Goal: Task Accomplishment & Management: Manage account settings

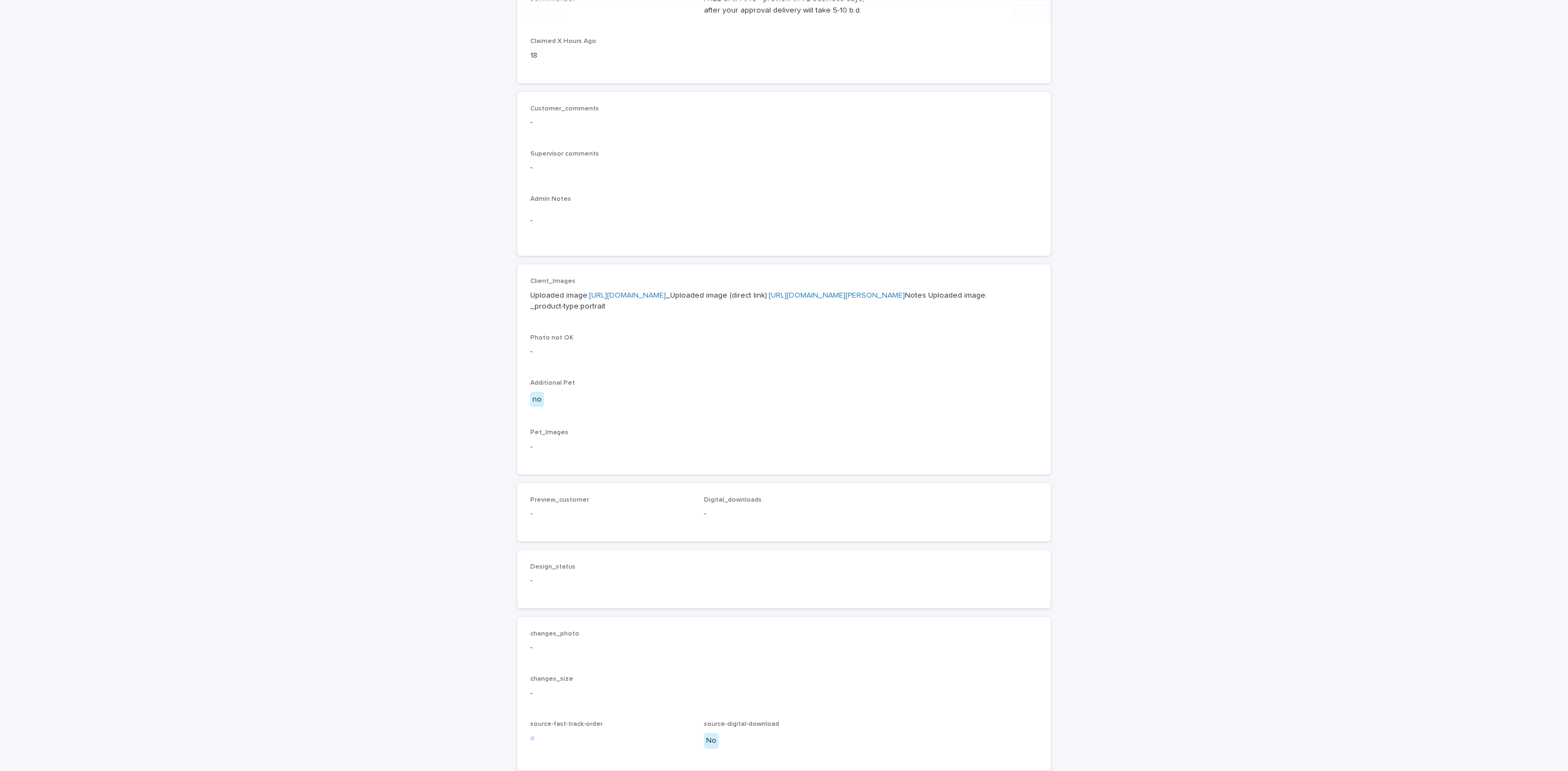
scroll to position [369, 0]
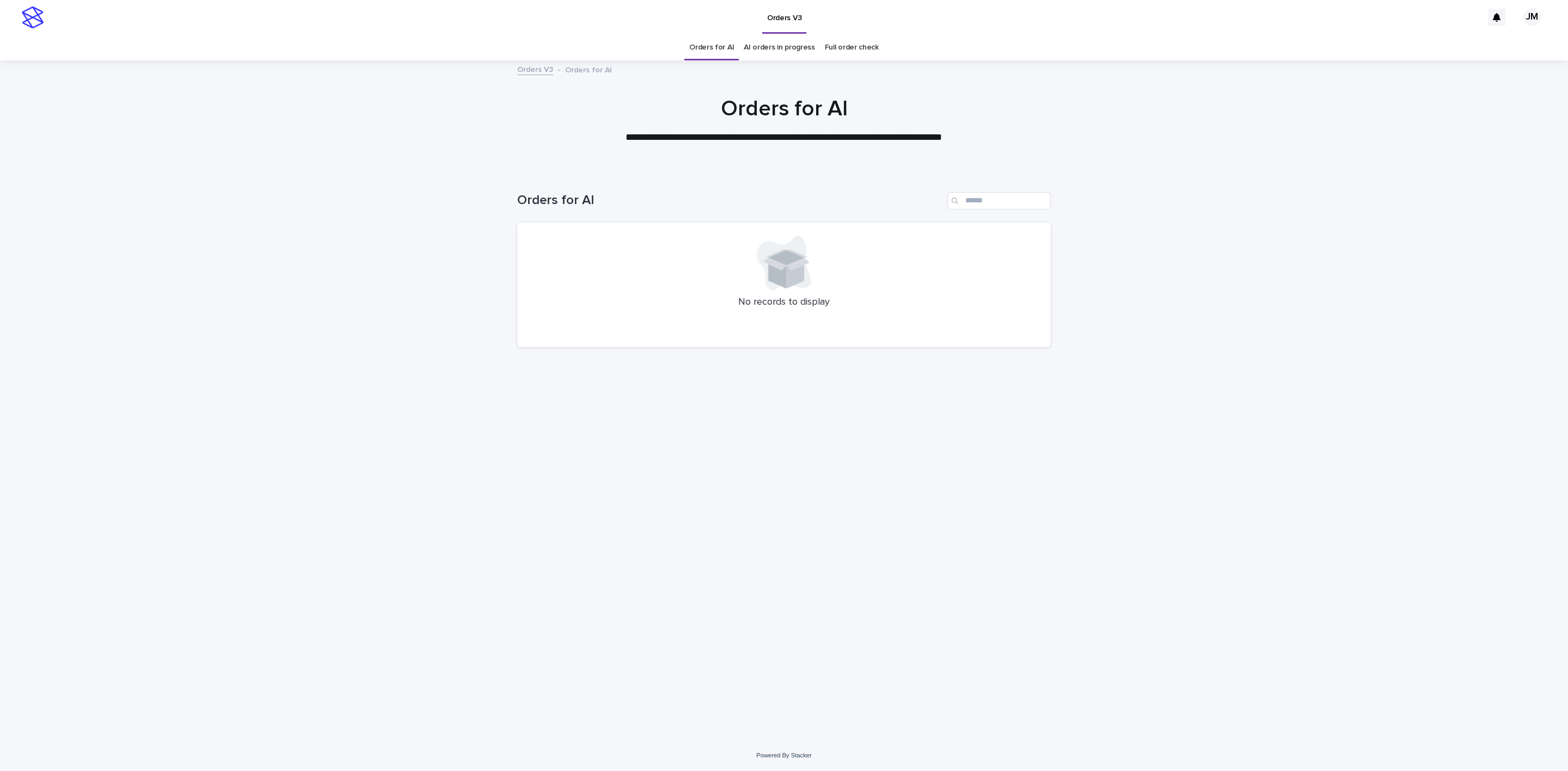
click at [785, 43] on link "AI orders in progress" at bounding box center [779, 48] width 71 height 25
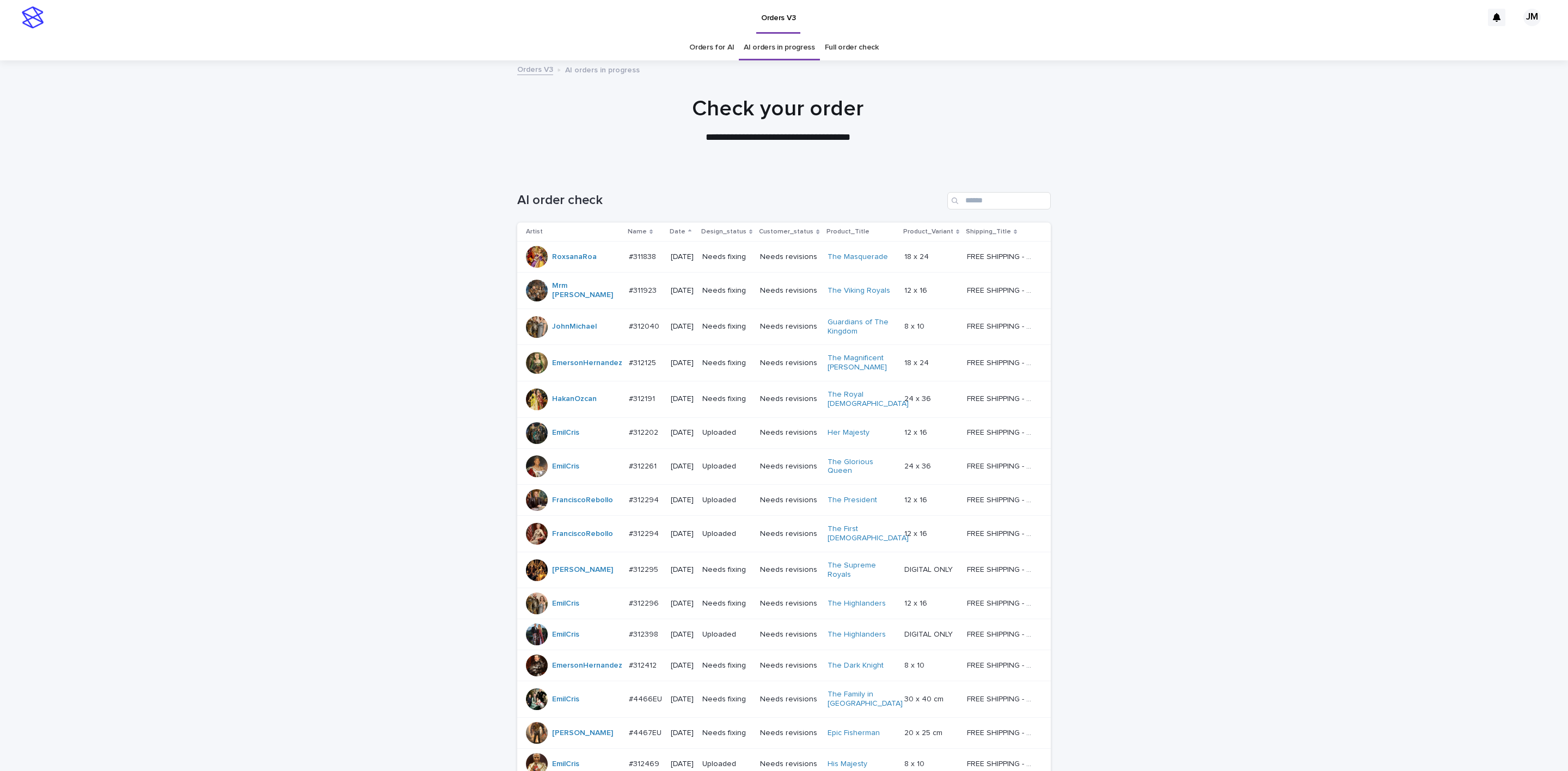
click at [607, 327] on div "JohnMichael" at bounding box center [573, 327] width 95 height 22
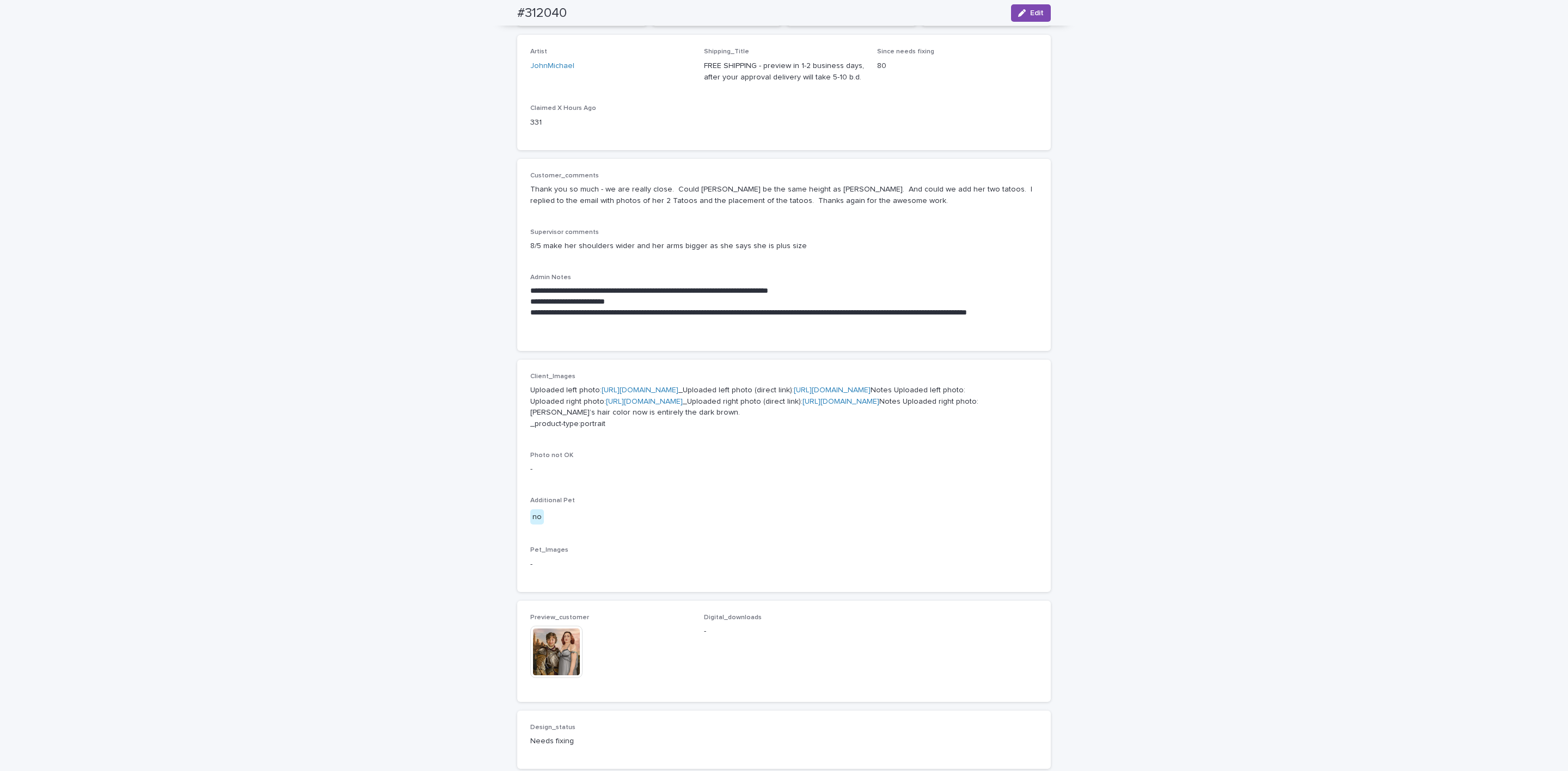
scroll to position [18, 0]
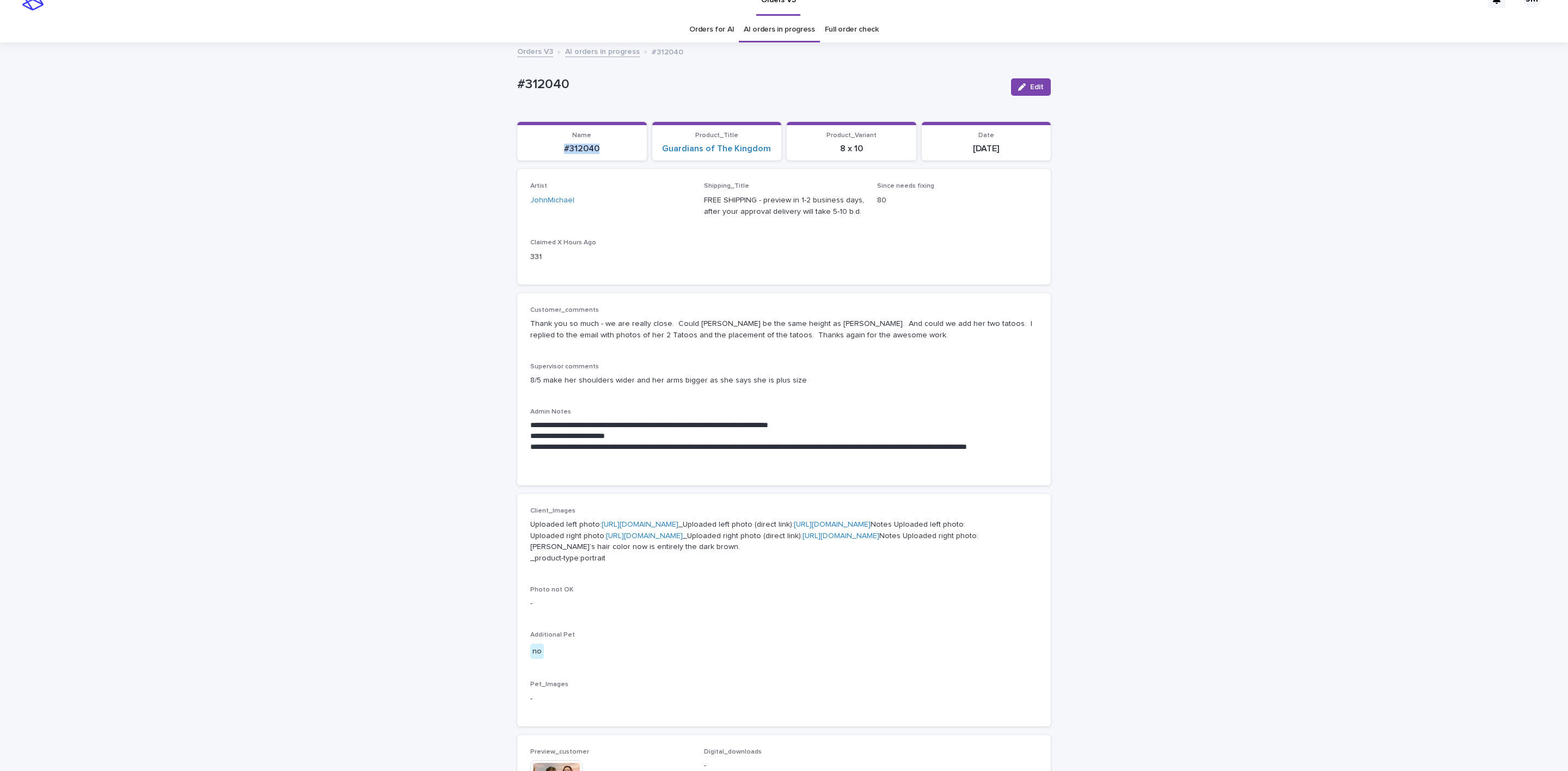
drag, startPoint x: 572, startPoint y: 150, endPoint x: 593, endPoint y: 153, distance: 21.2
click at [593, 153] on p "#312040" at bounding box center [581, 148] width 116 height 10
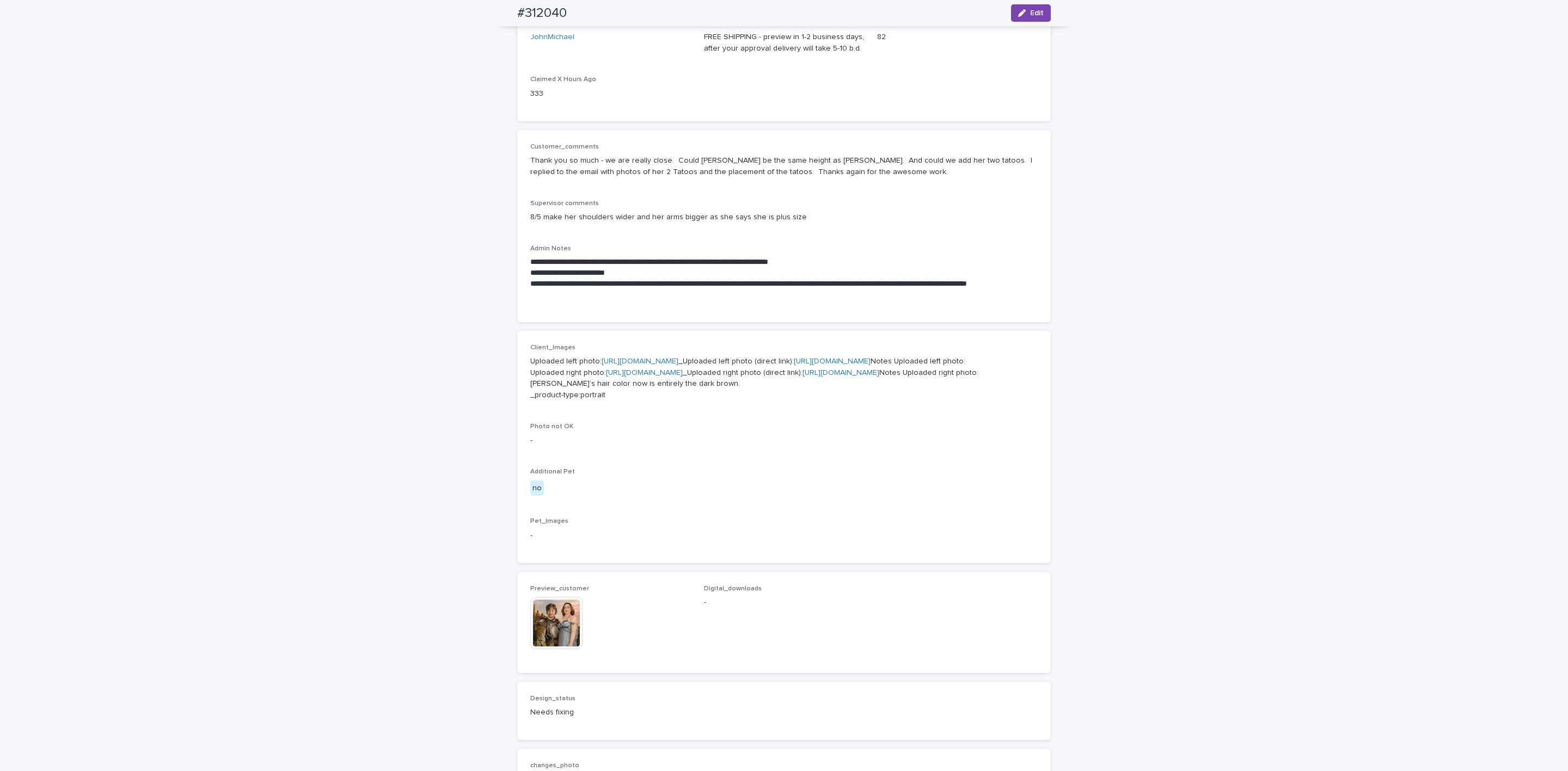
drag, startPoint x: 1035, startPoint y: 10, endPoint x: 807, endPoint y: 173, distance: 280.3
click at [1035, 10] on span "Edit" at bounding box center [1036, 13] width 14 height 7
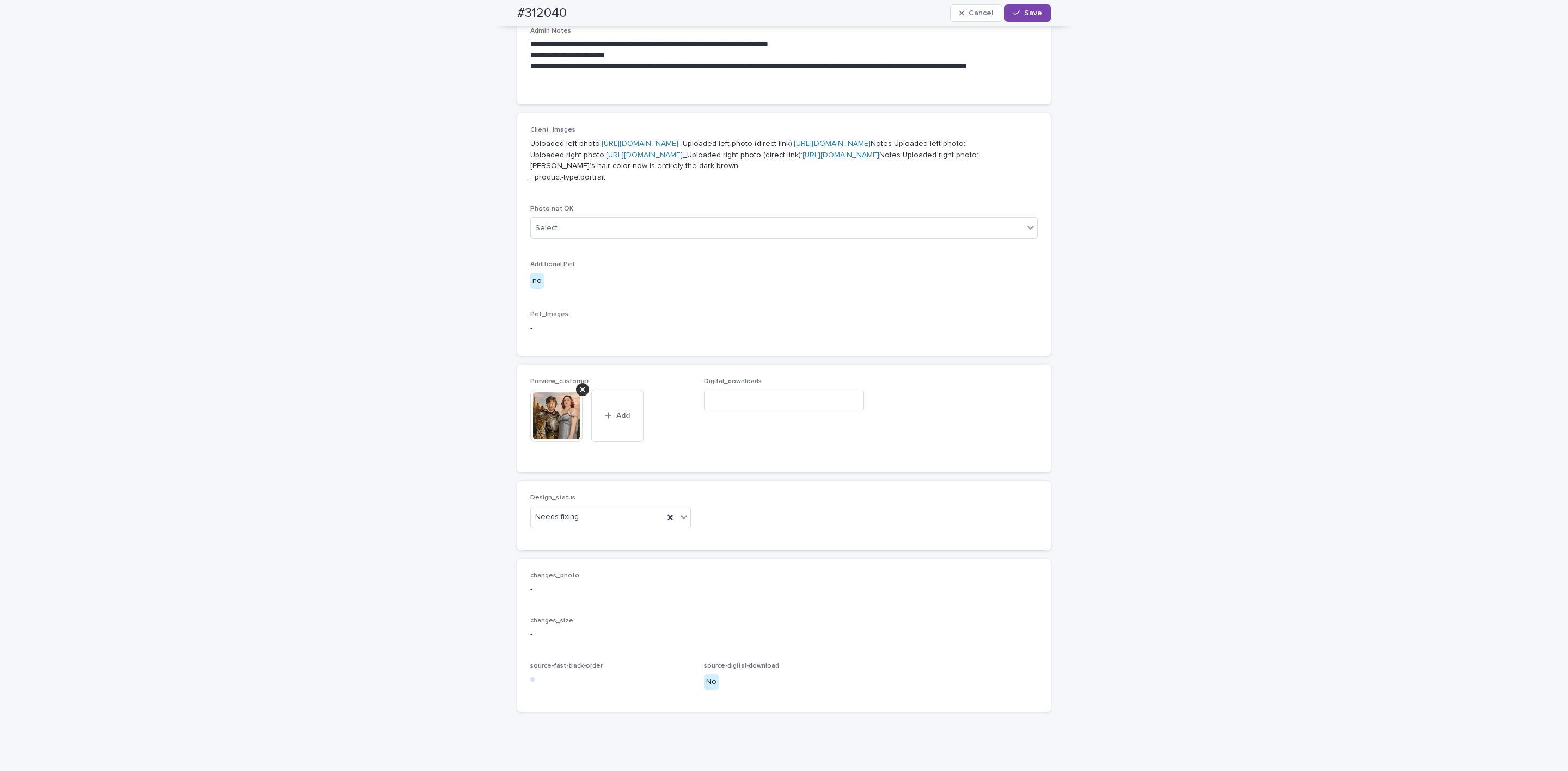
scroll to position [536, 0]
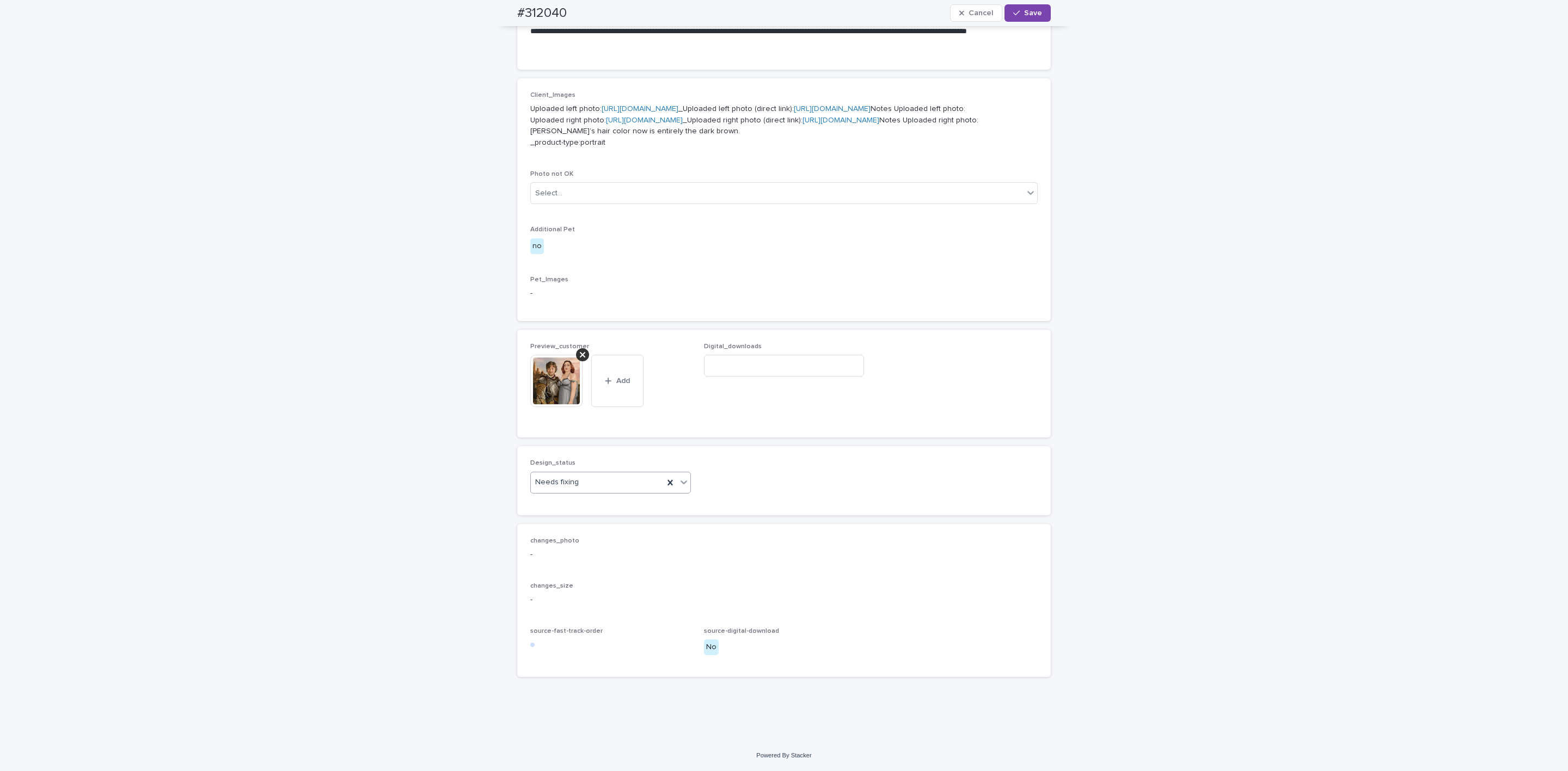
click at [590, 483] on div "Needs fixing" at bounding box center [597, 483] width 132 height 18
click at [577, 498] on div "Uploaded" at bounding box center [604, 503] width 160 height 19
click at [569, 355] on img at bounding box center [556, 381] width 52 height 52
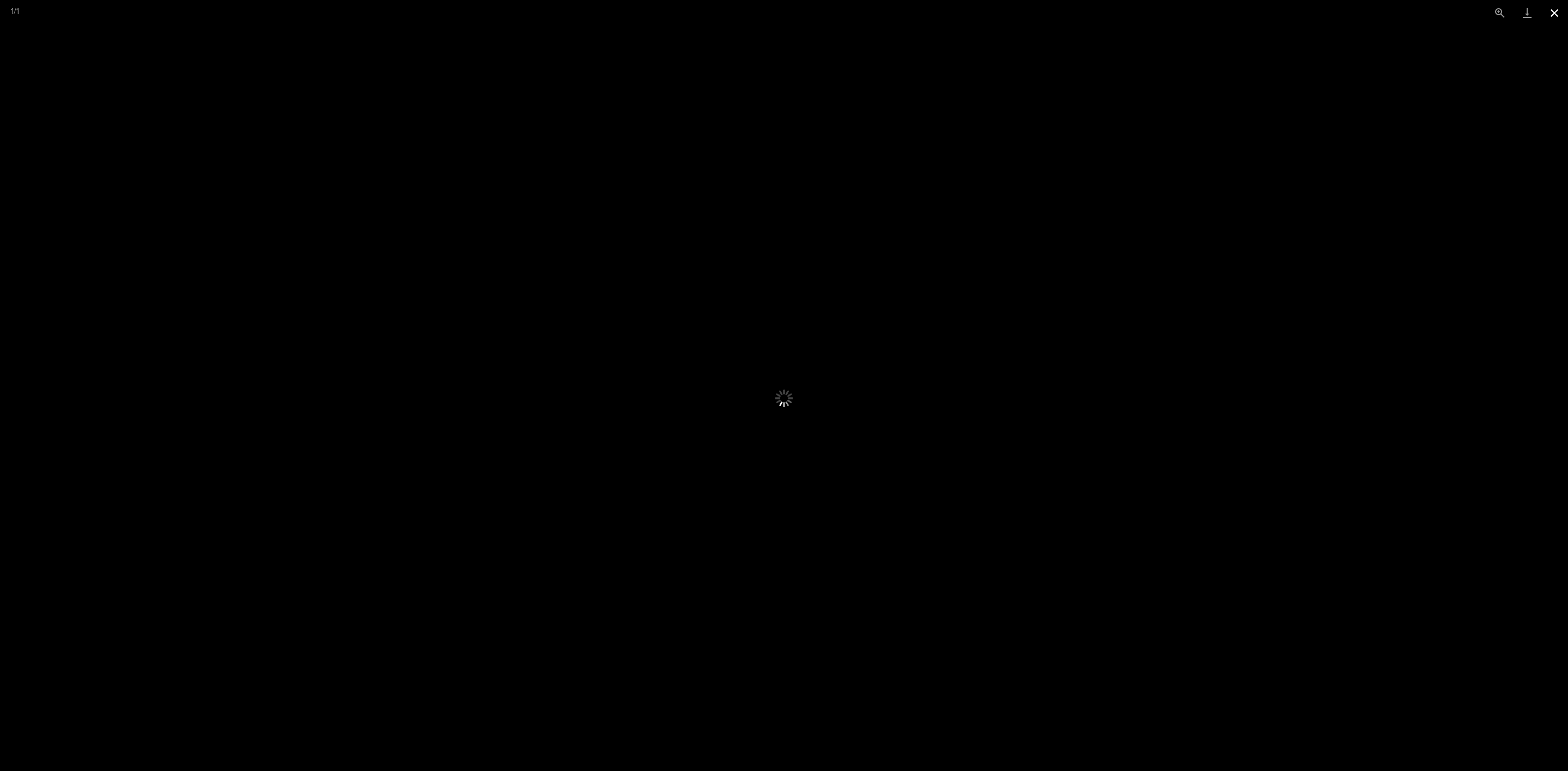
click at [1544, 9] on button "Close gallery" at bounding box center [1554, 13] width 27 height 25
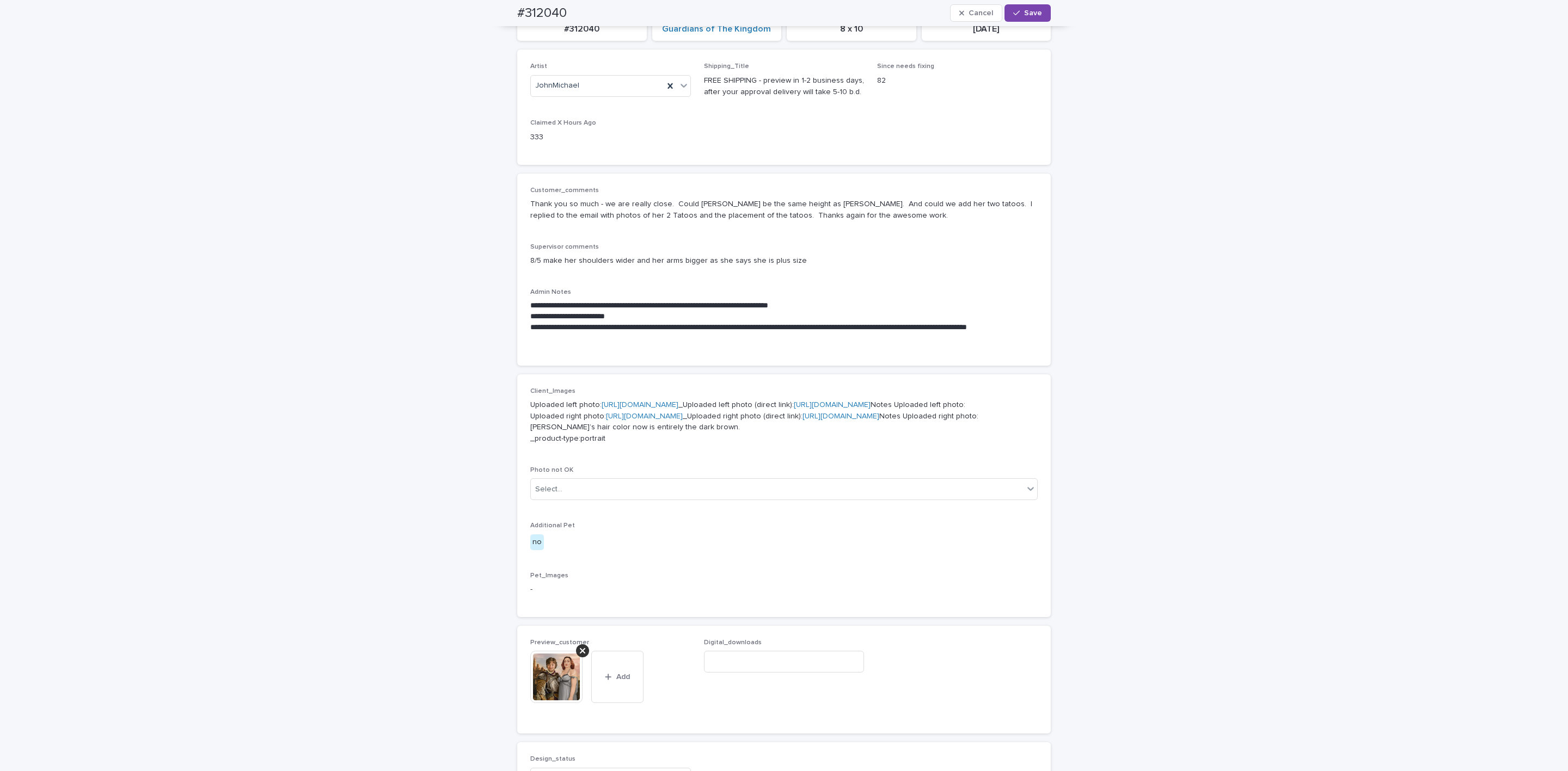
scroll to position [128, 0]
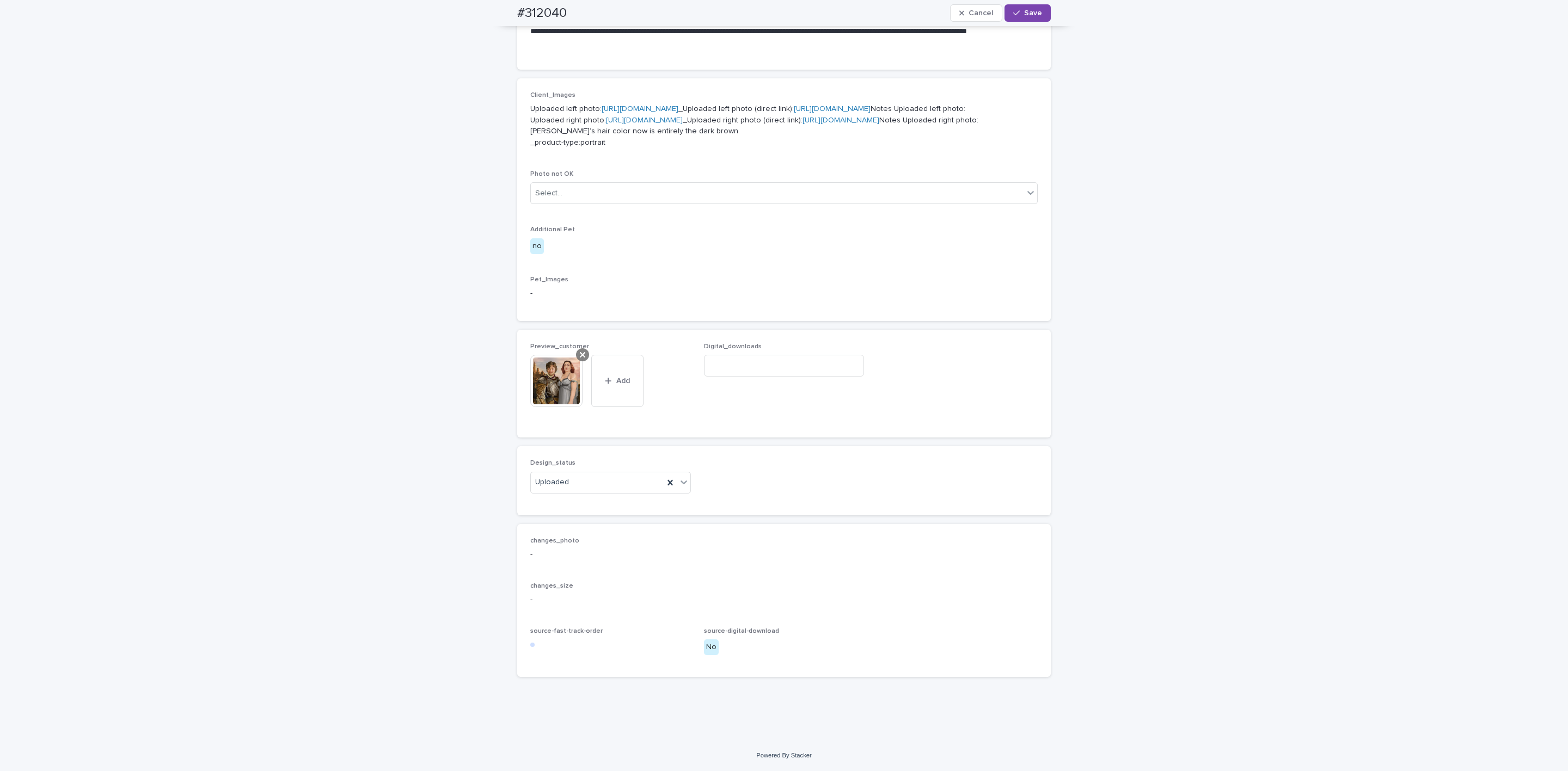
click at [579, 358] on icon at bounding box center [582, 355] width 5 height 5
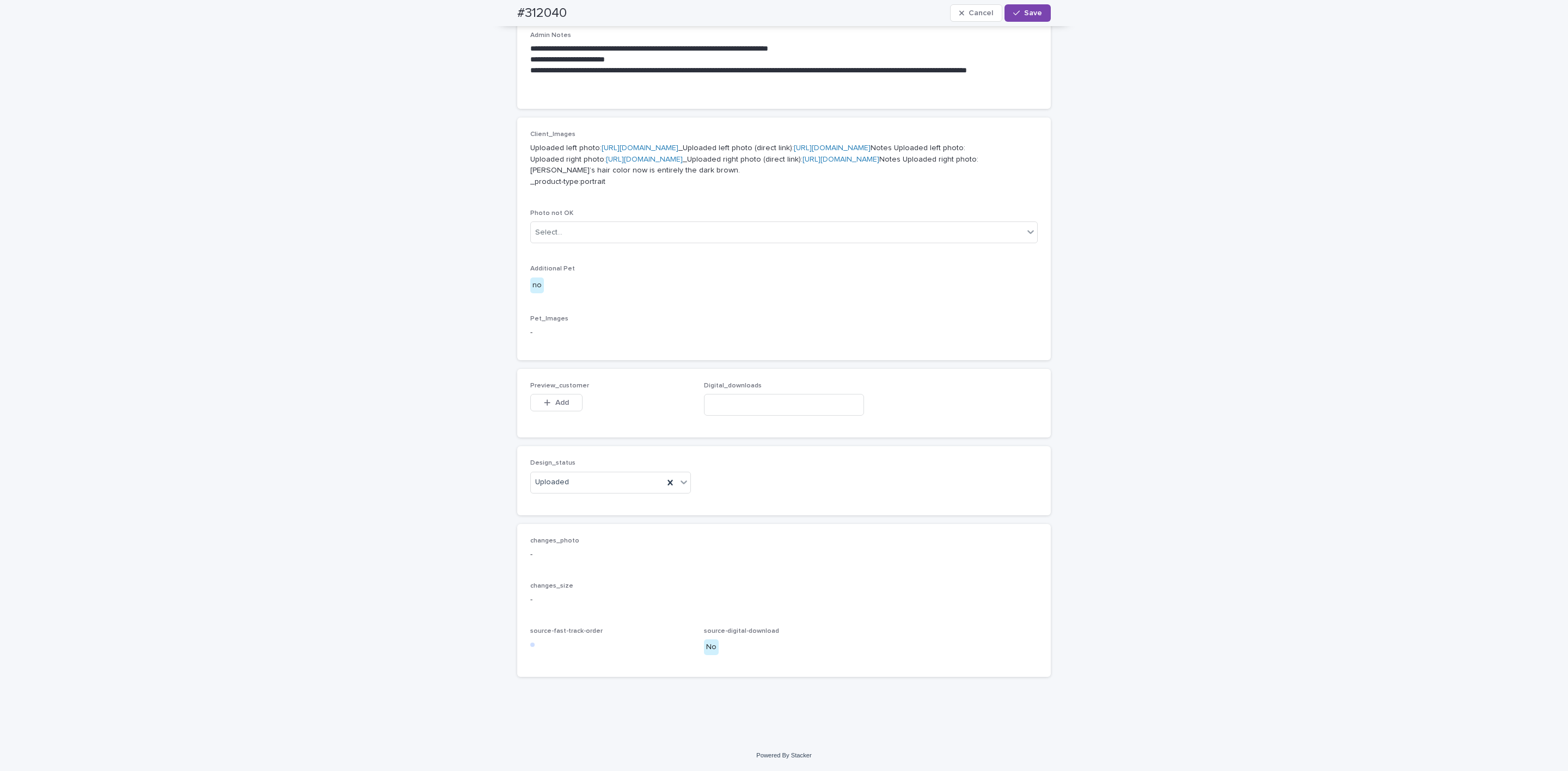
scroll to position [435, 0]
click at [562, 412] on button "Add" at bounding box center [556, 402] width 52 height 17
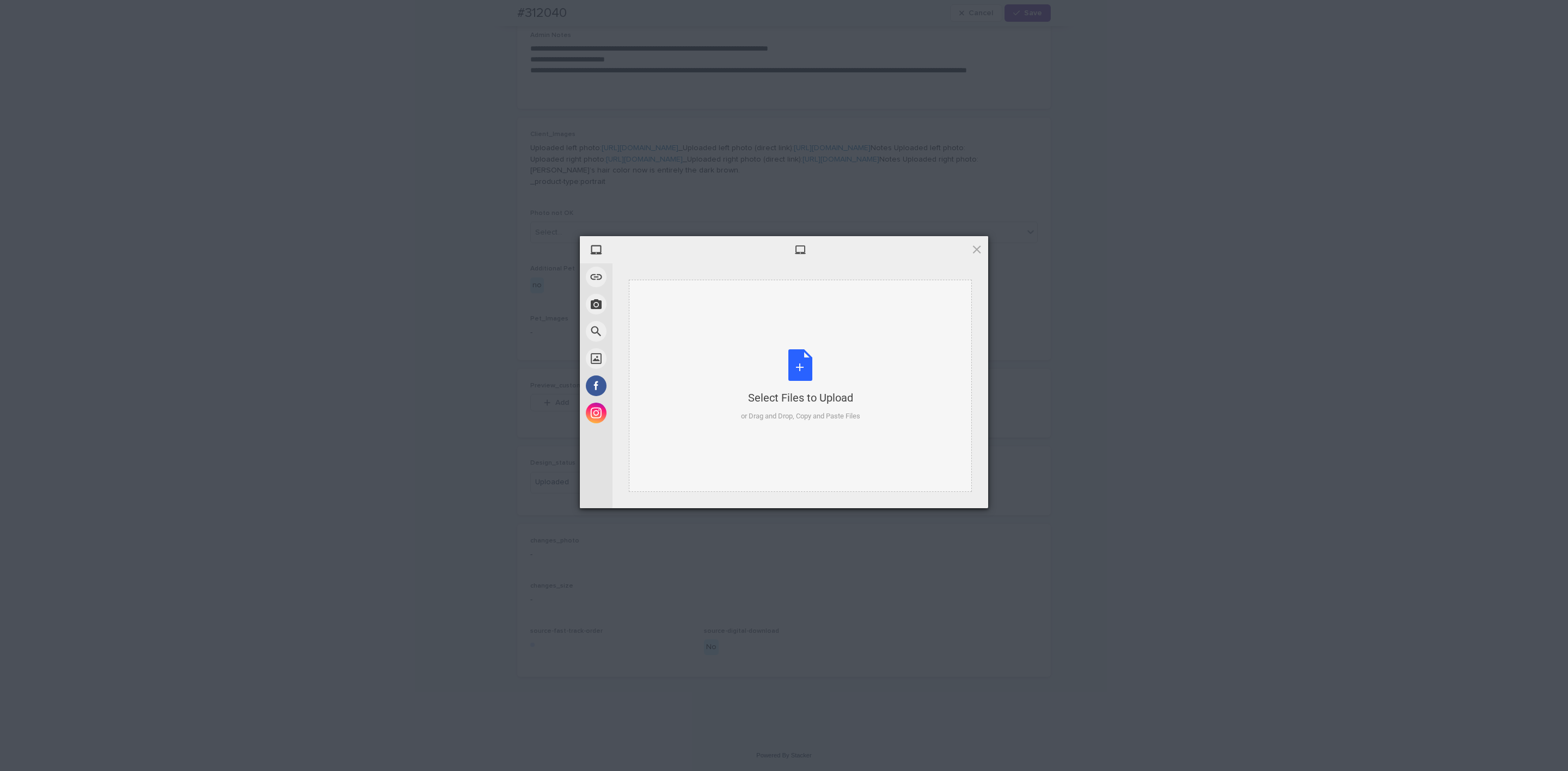
click at [819, 371] on div "Select Files to Upload or Drag and Drop, Copy and Paste Files" at bounding box center [800, 386] width 119 height 72
click at [932, 486] on span "Upload 1" at bounding box center [954, 493] width 55 height 21
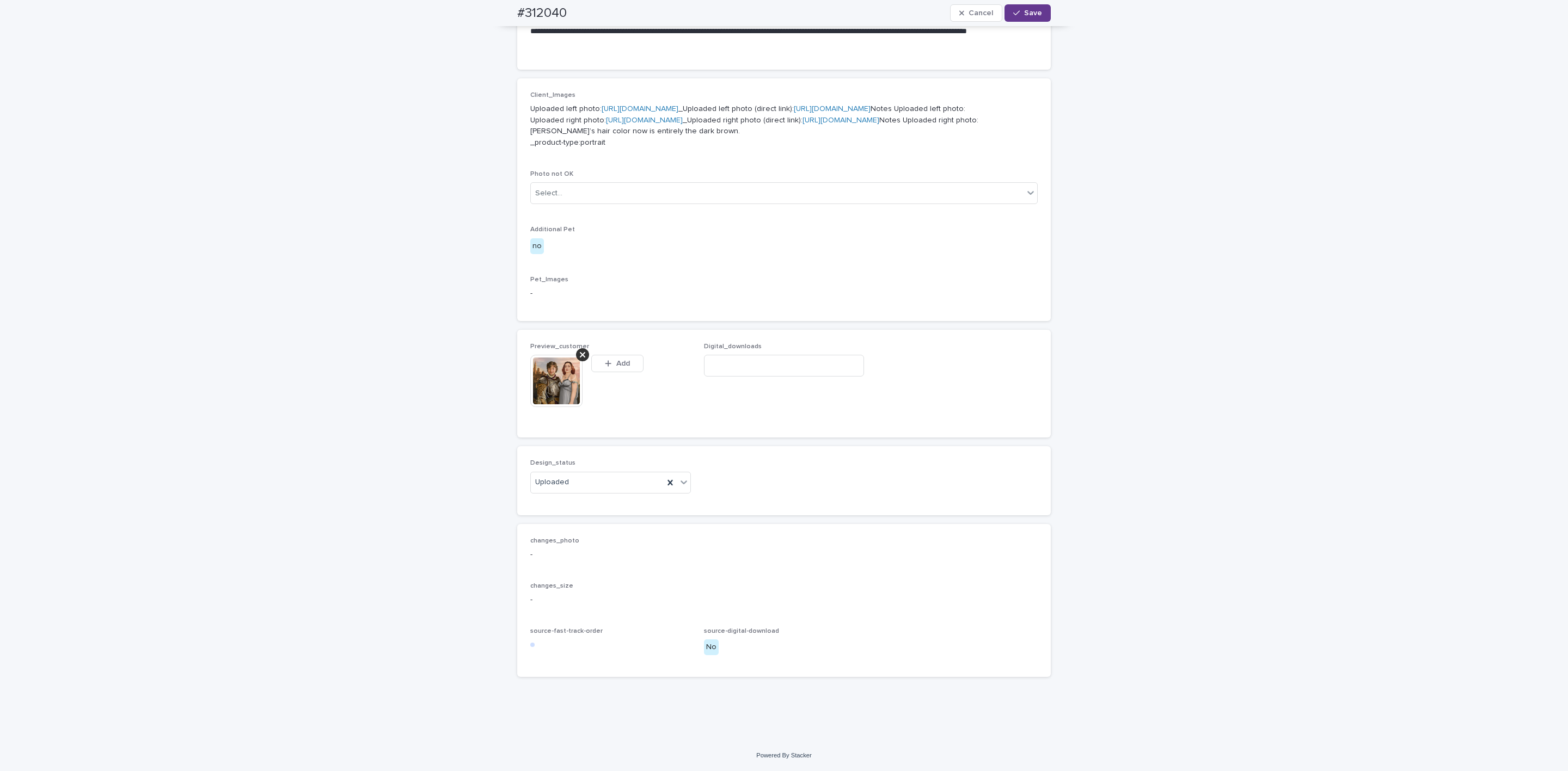
scroll to position [454, 0]
click at [1037, 12] on button "Save" at bounding box center [1027, 13] width 46 height 17
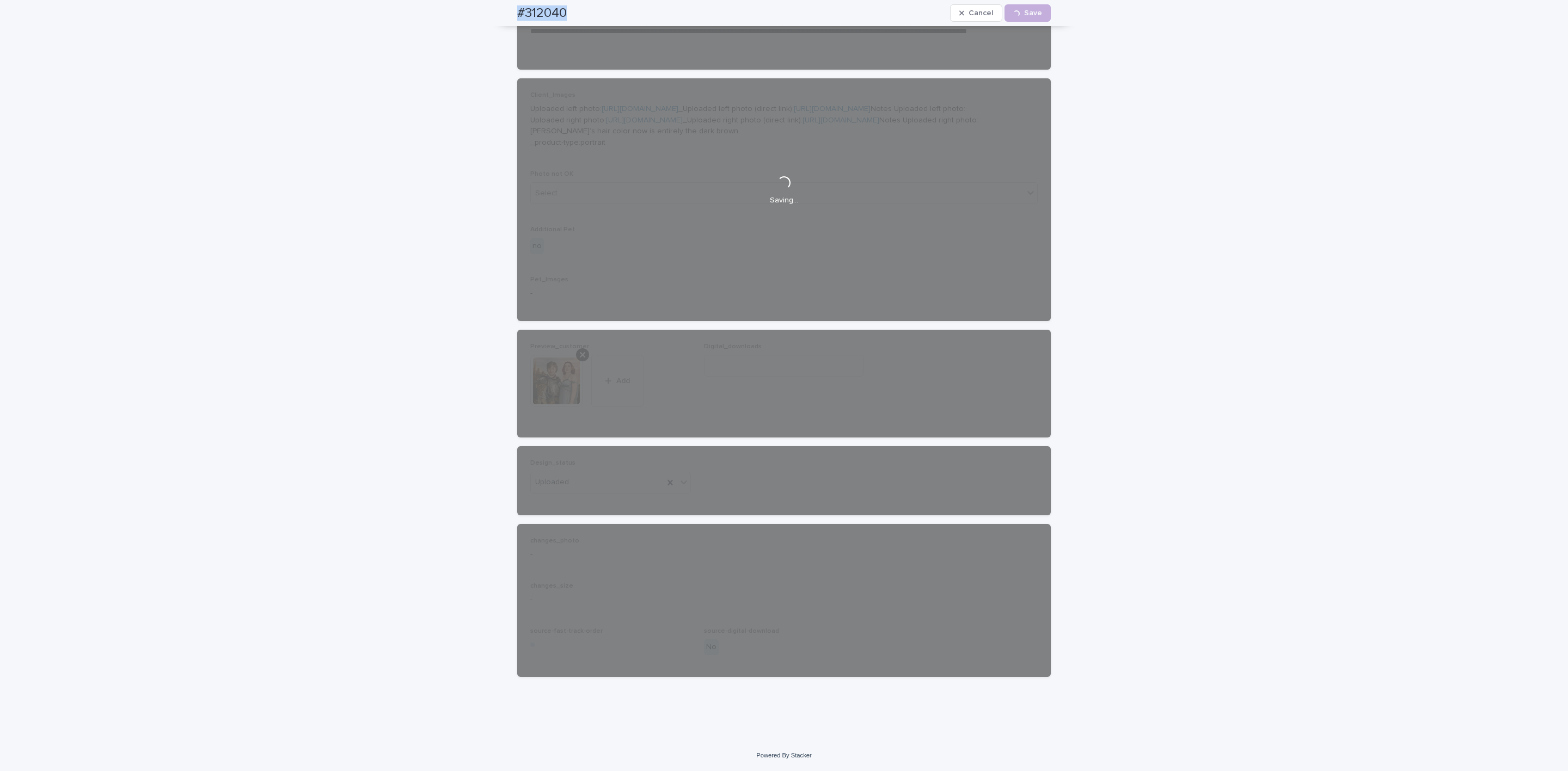
drag, startPoint x: 498, startPoint y: 16, endPoint x: 561, endPoint y: 15, distance: 63.0
click at [561, 15] on div "#312040 Cancel Loading... Save" at bounding box center [784, 13] width 586 height 26
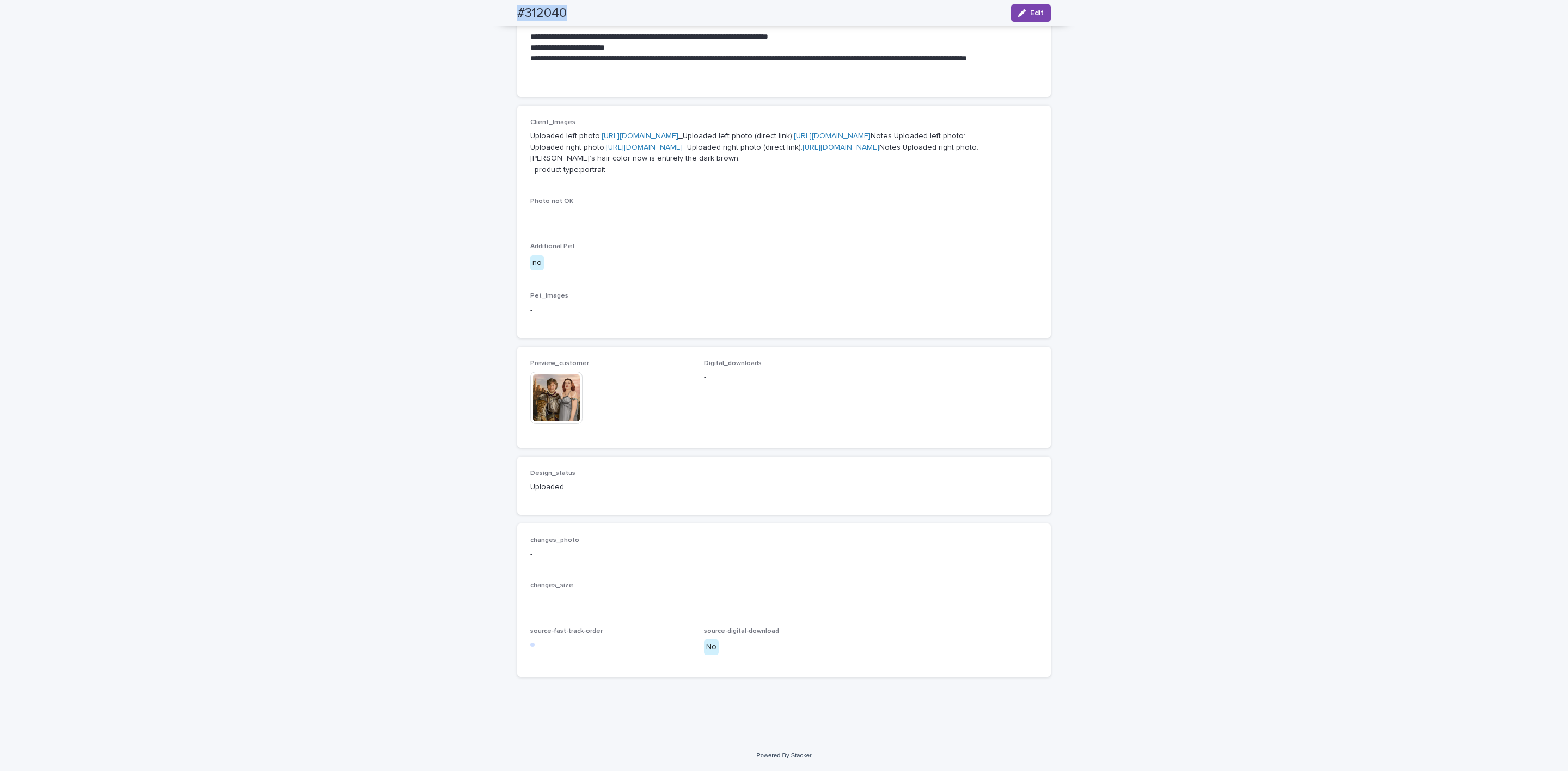
scroll to position [440, 0]
click at [562, 424] on img at bounding box center [556, 398] width 52 height 52
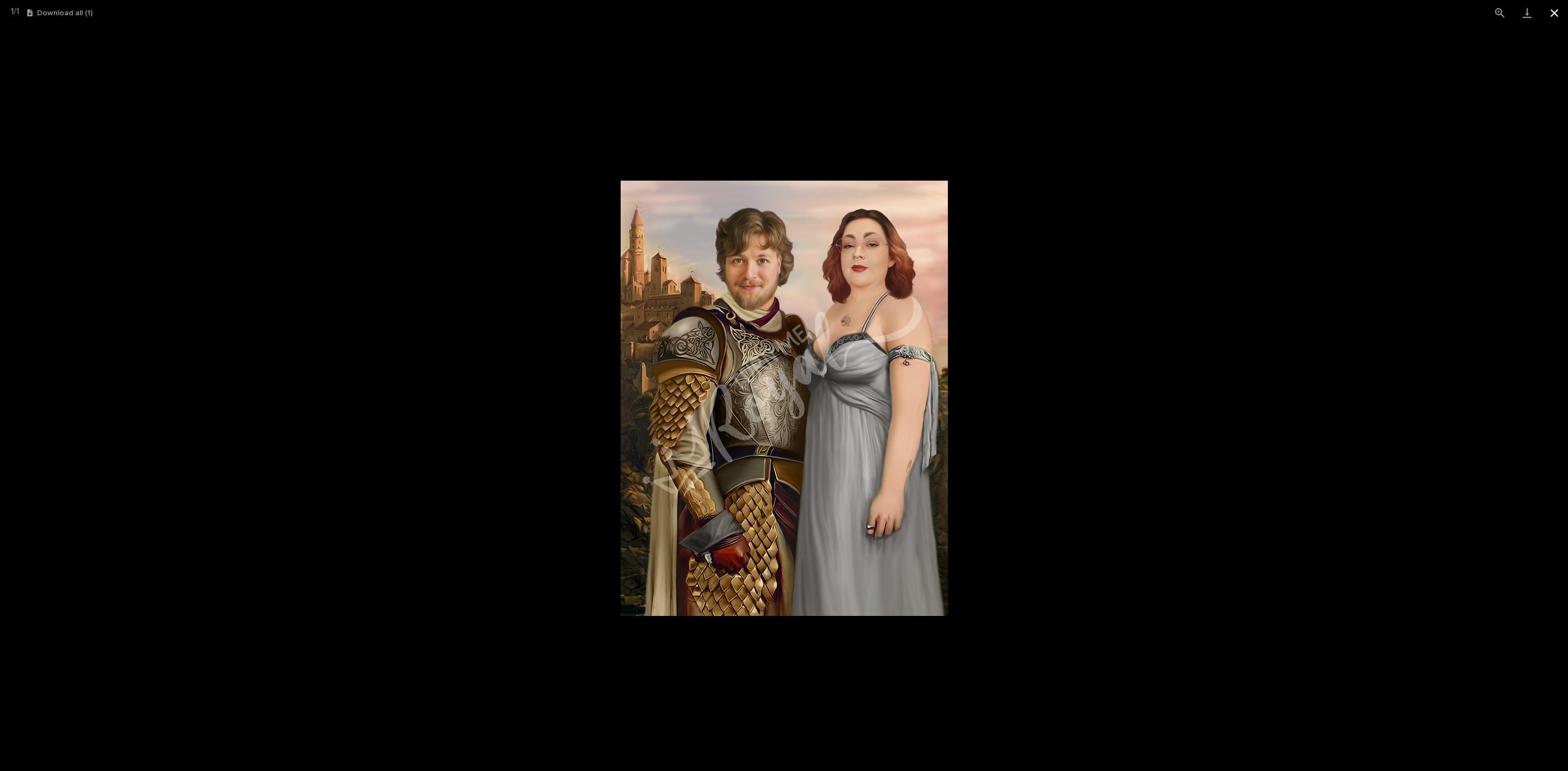
click at [1549, 16] on button "Close gallery" at bounding box center [1554, 13] width 27 height 25
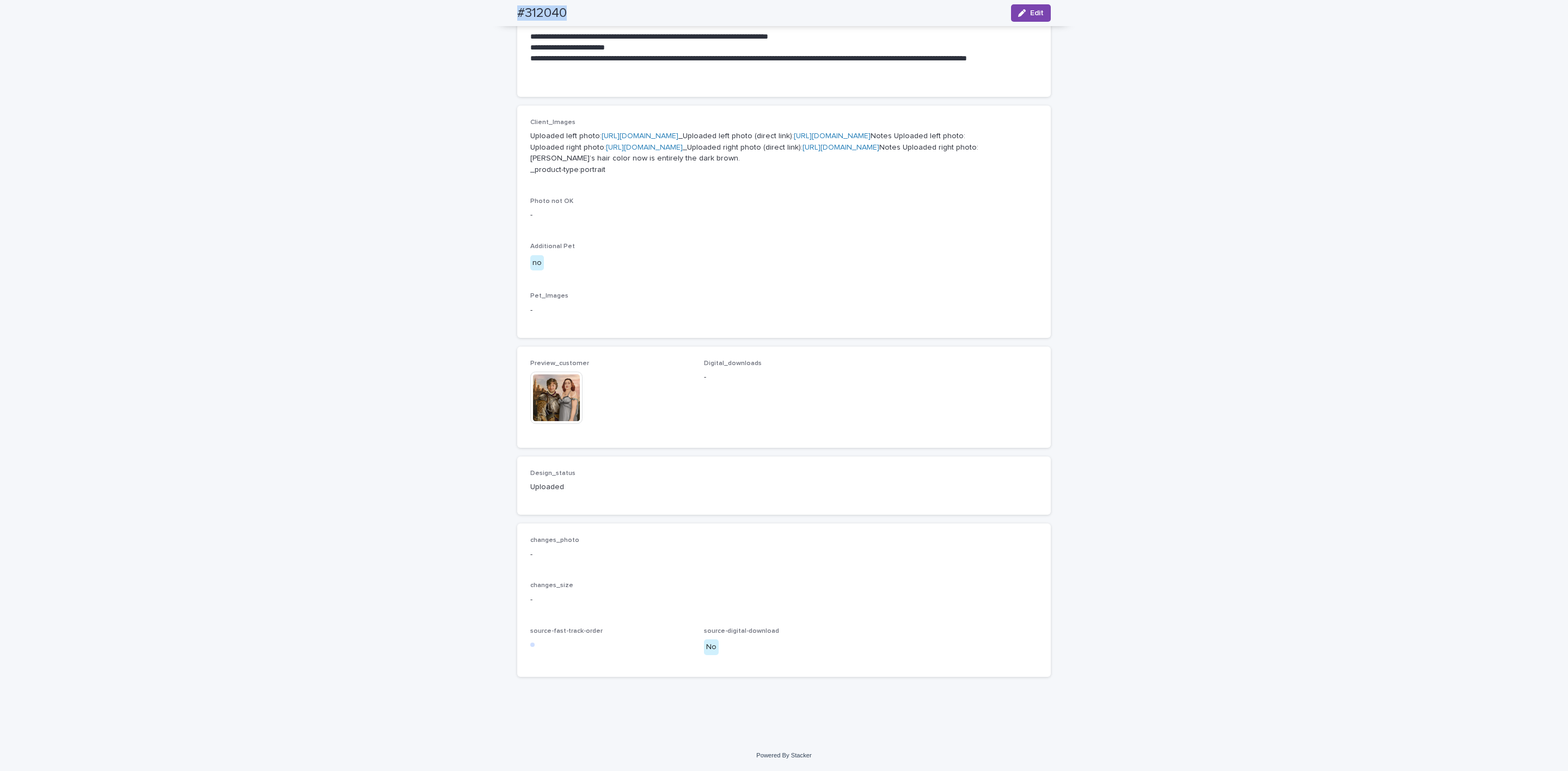
scroll to position [508, 0]
click at [556, 398] on img at bounding box center [556, 398] width 52 height 52
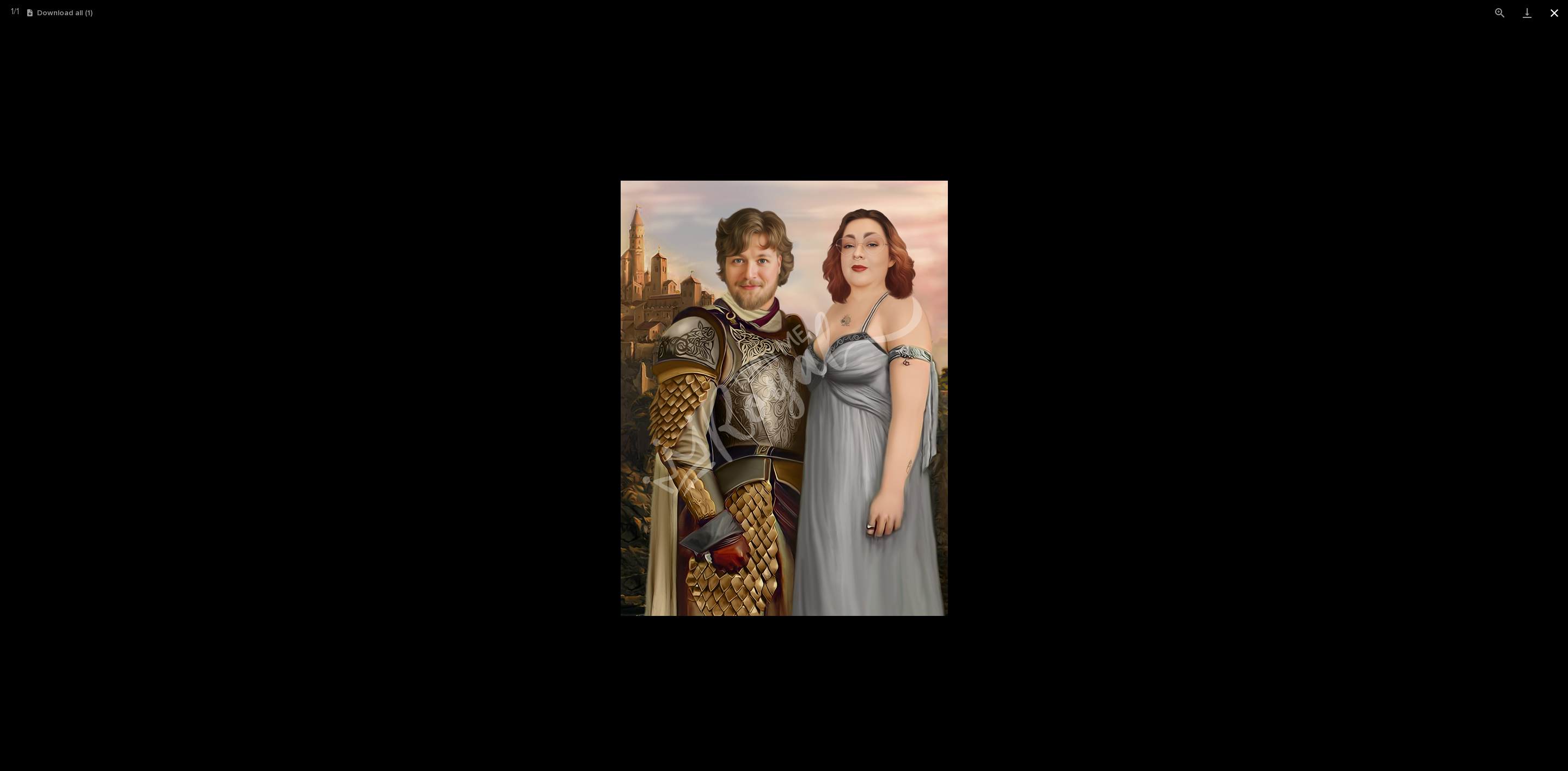
click at [1567, 7] on button "Close gallery" at bounding box center [1554, 13] width 27 height 25
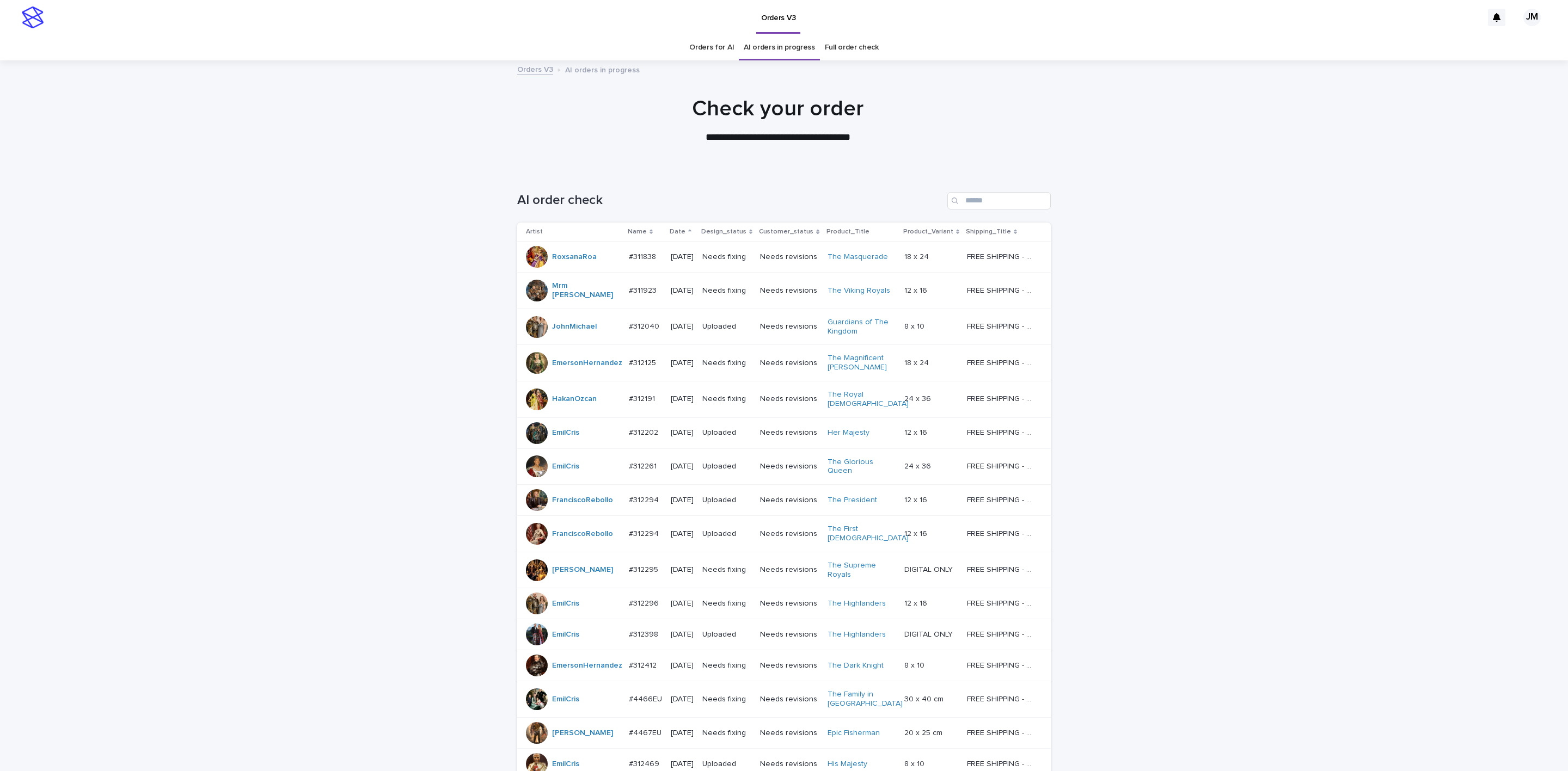
click at [1041, 186] on div "AI order check" at bounding box center [784, 196] width 533 height 52
click at [1029, 198] on input "Search" at bounding box center [998, 200] width 104 height 17
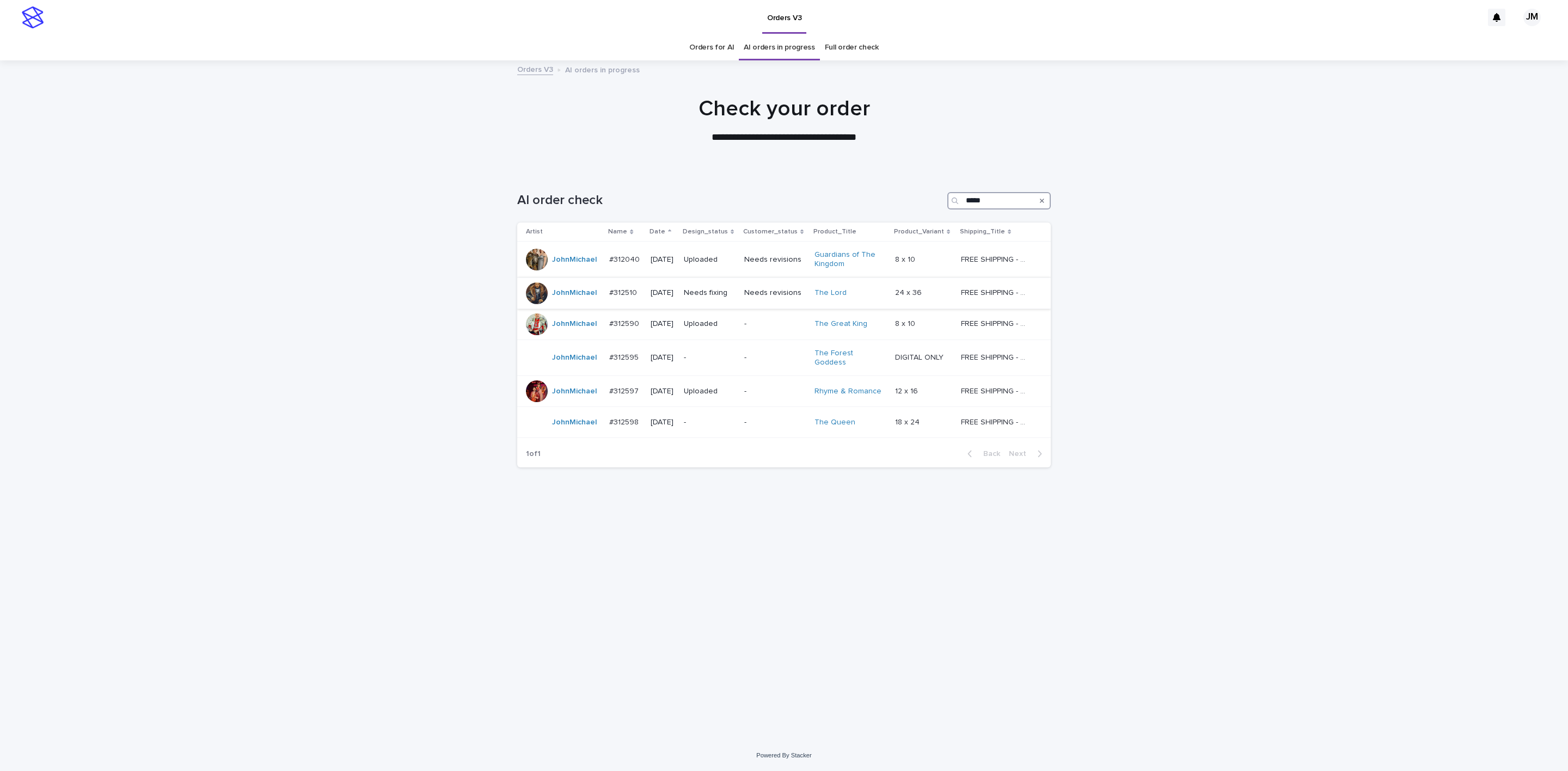
type input "*****"
click at [763, 299] on div "Needs revisions" at bounding box center [775, 293] width 61 height 18
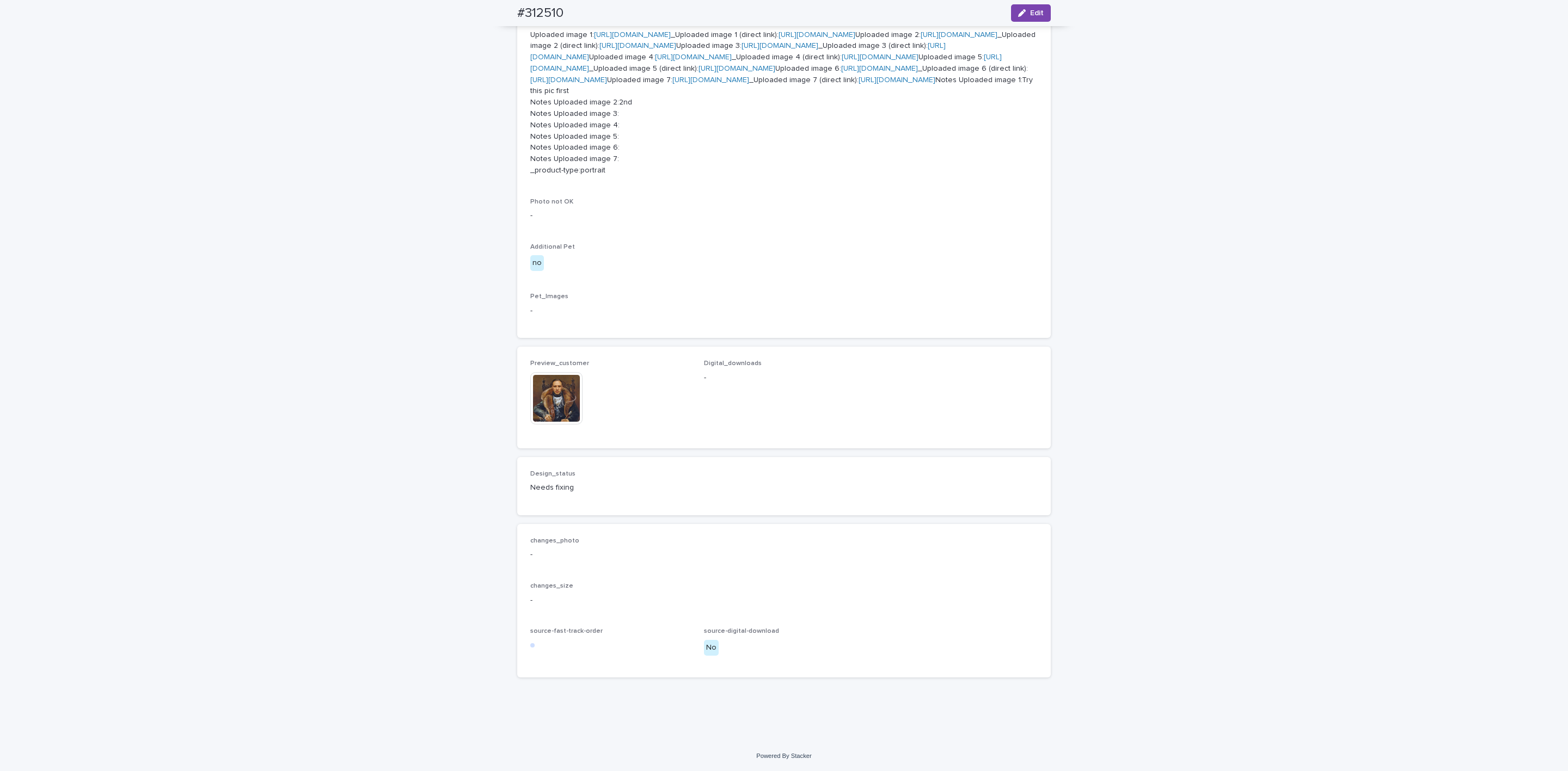
scroll to position [735, 0]
click at [563, 424] on img at bounding box center [556, 398] width 52 height 52
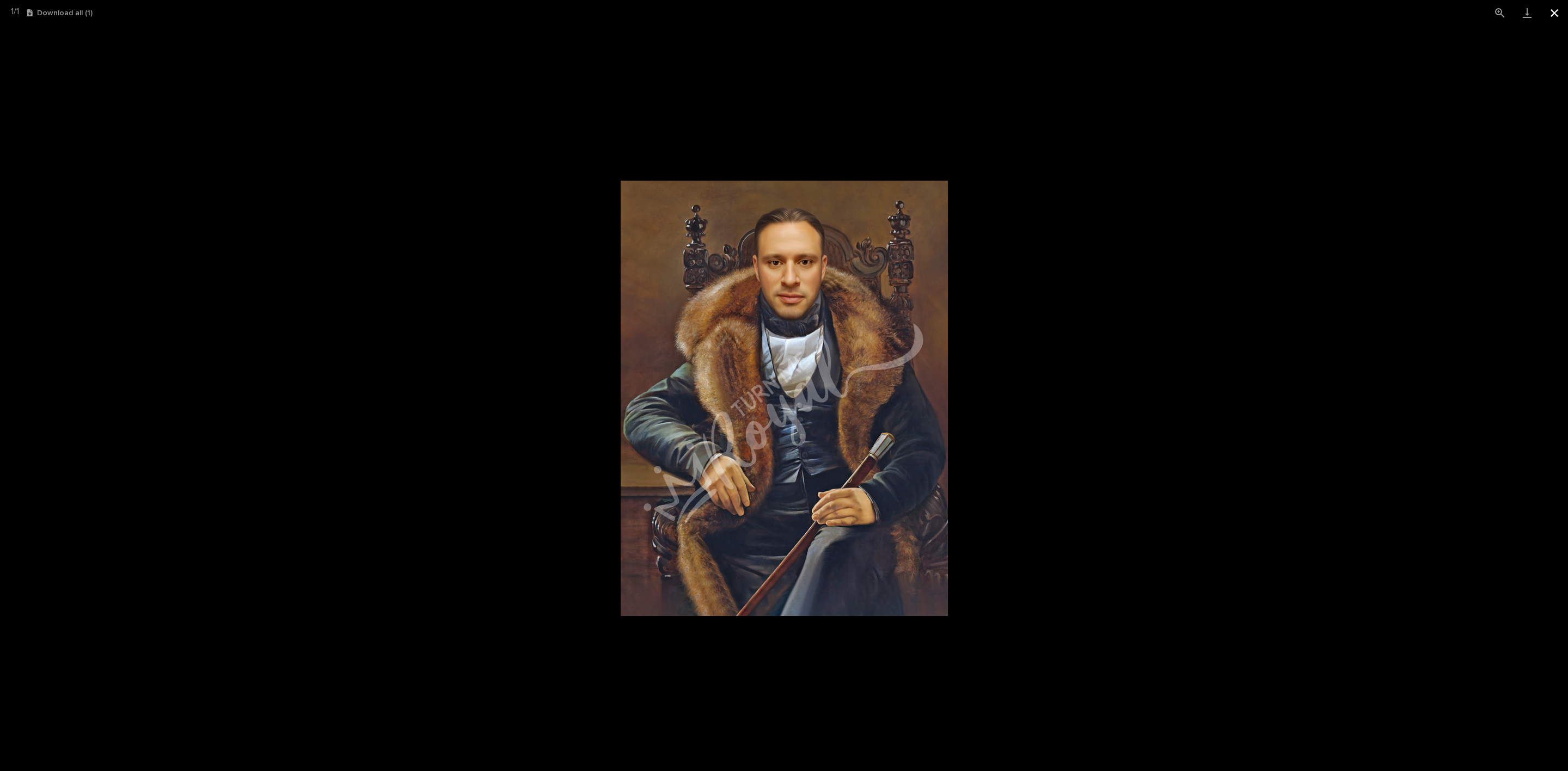
click at [1550, 19] on button "Close gallery" at bounding box center [1554, 13] width 27 height 25
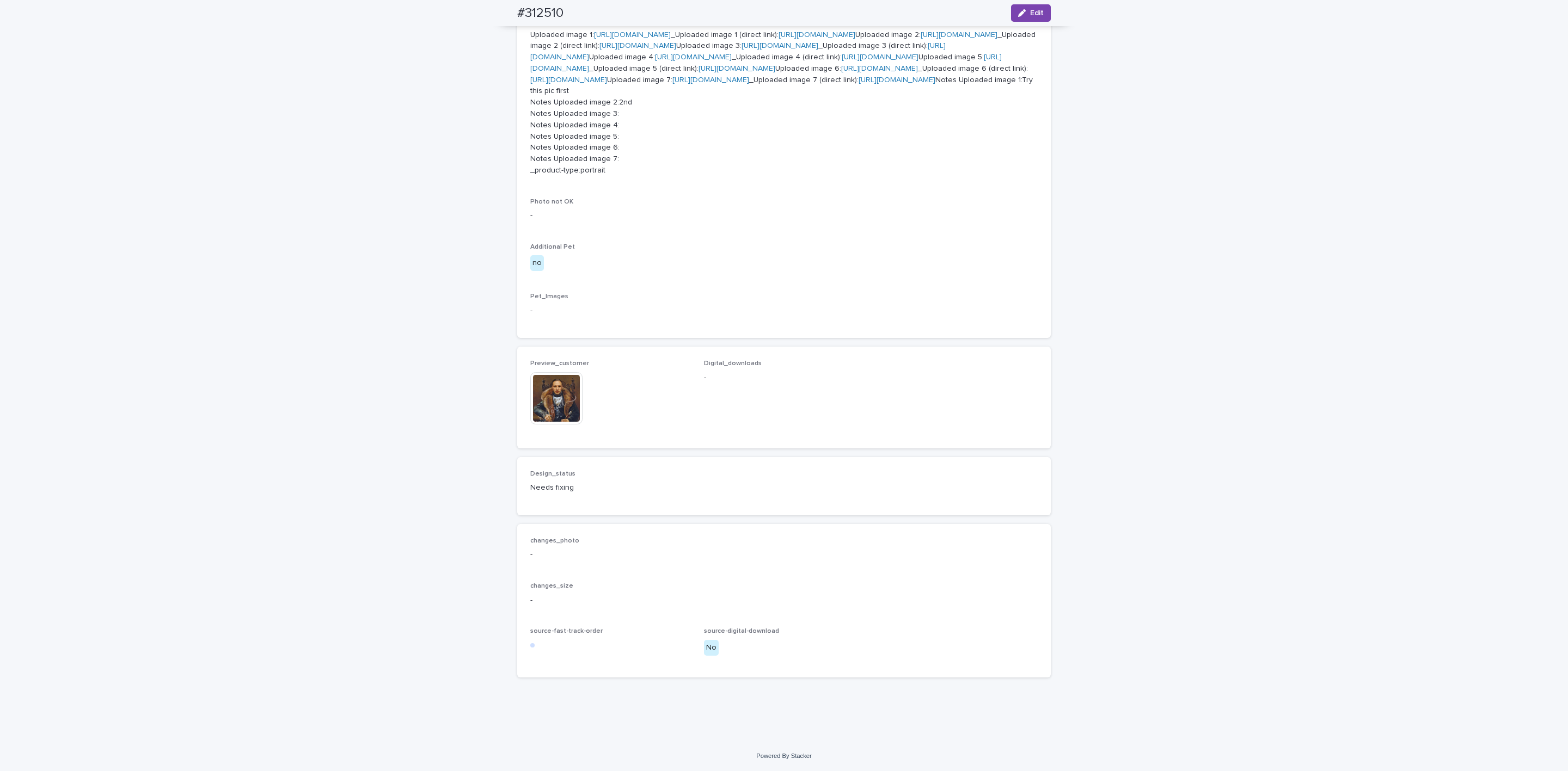
scroll to position [898, 0]
click at [544, 405] on img at bounding box center [556, 398] width 52 height 52
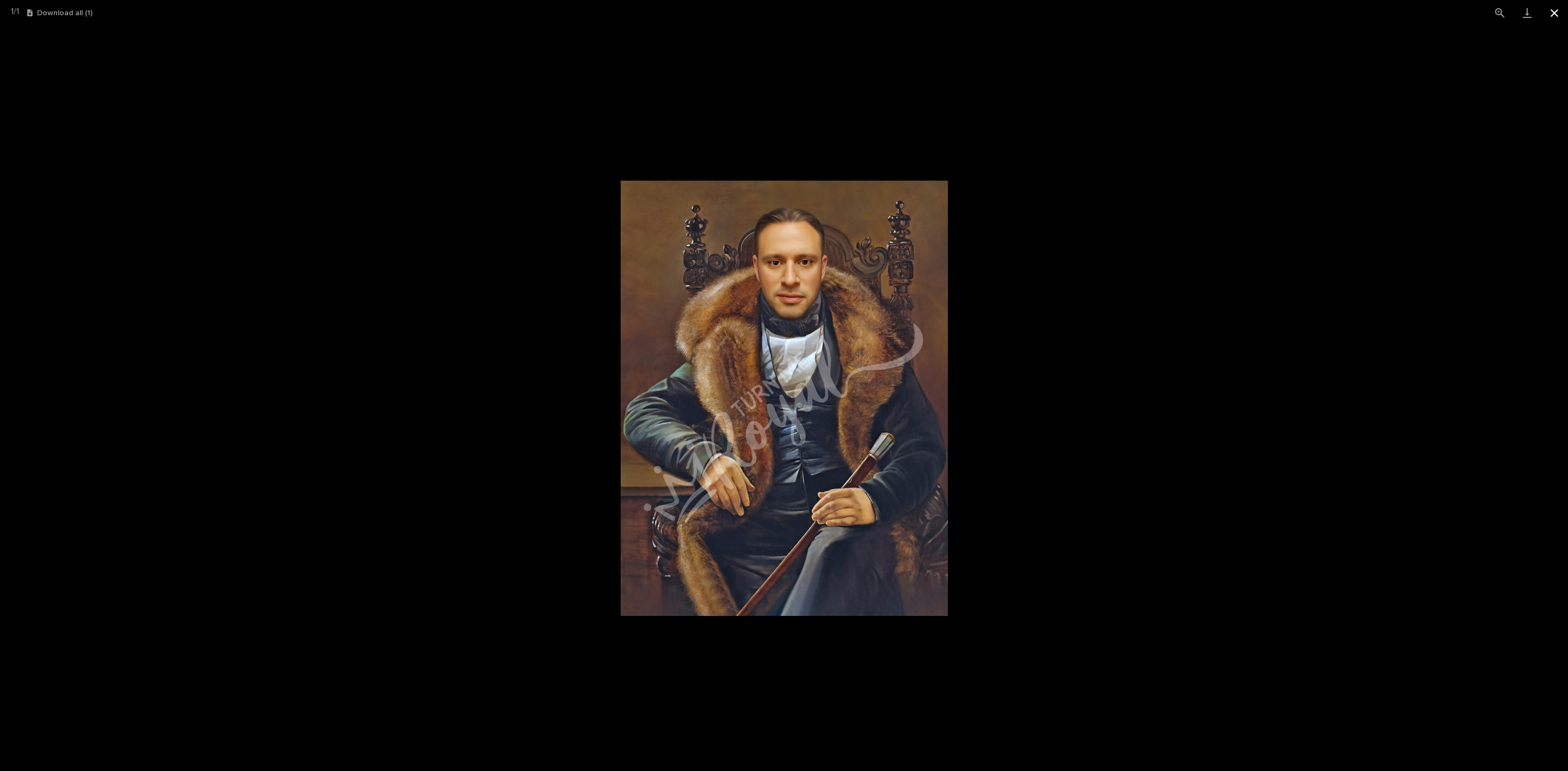
click at [1542, 19] on button "Close gallery" at bounding box center [1554, 13] width 27 height 25
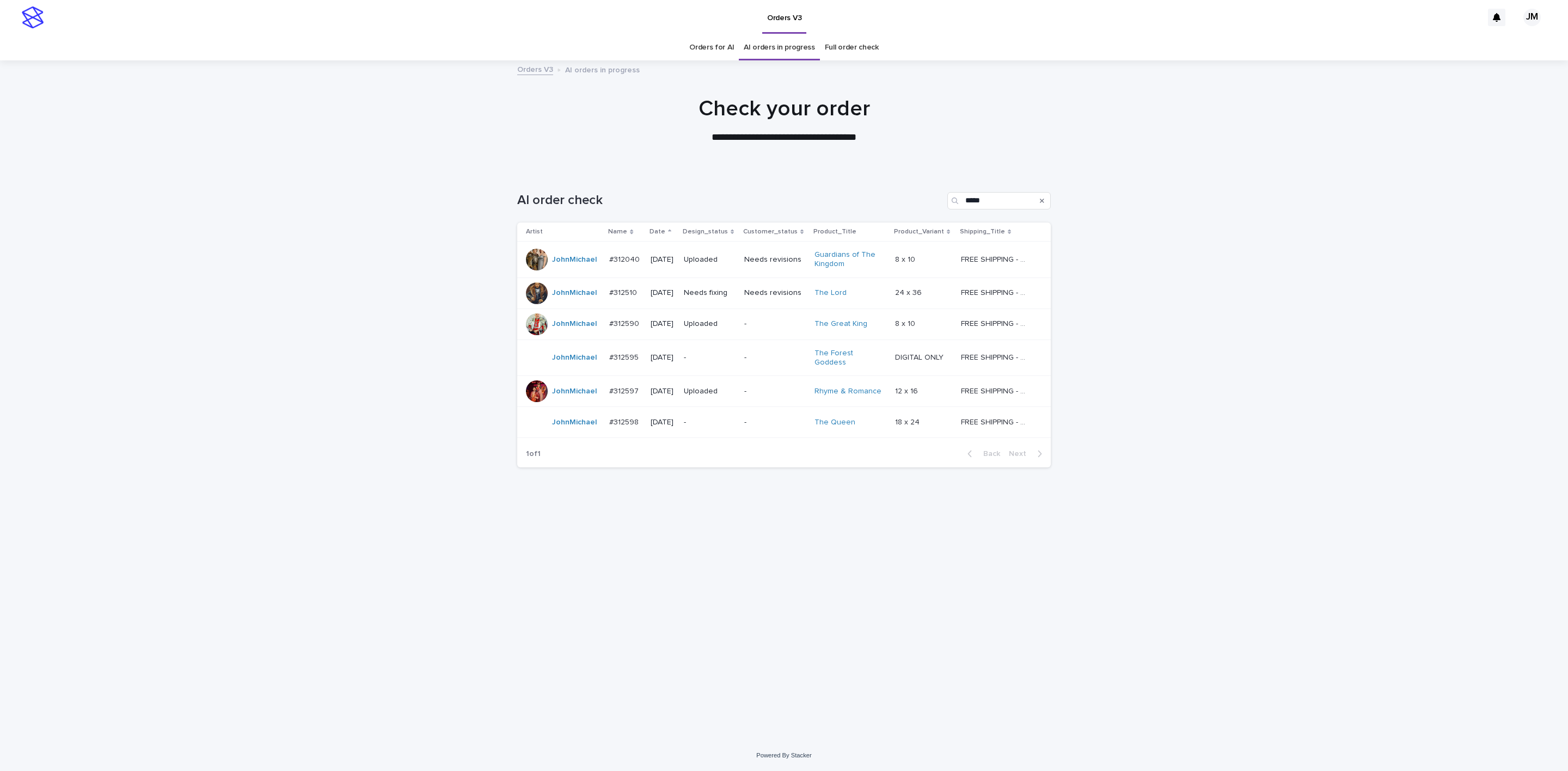
click at [716, 418] on p "-" at bounding box center [709, 422] width 51 height 9
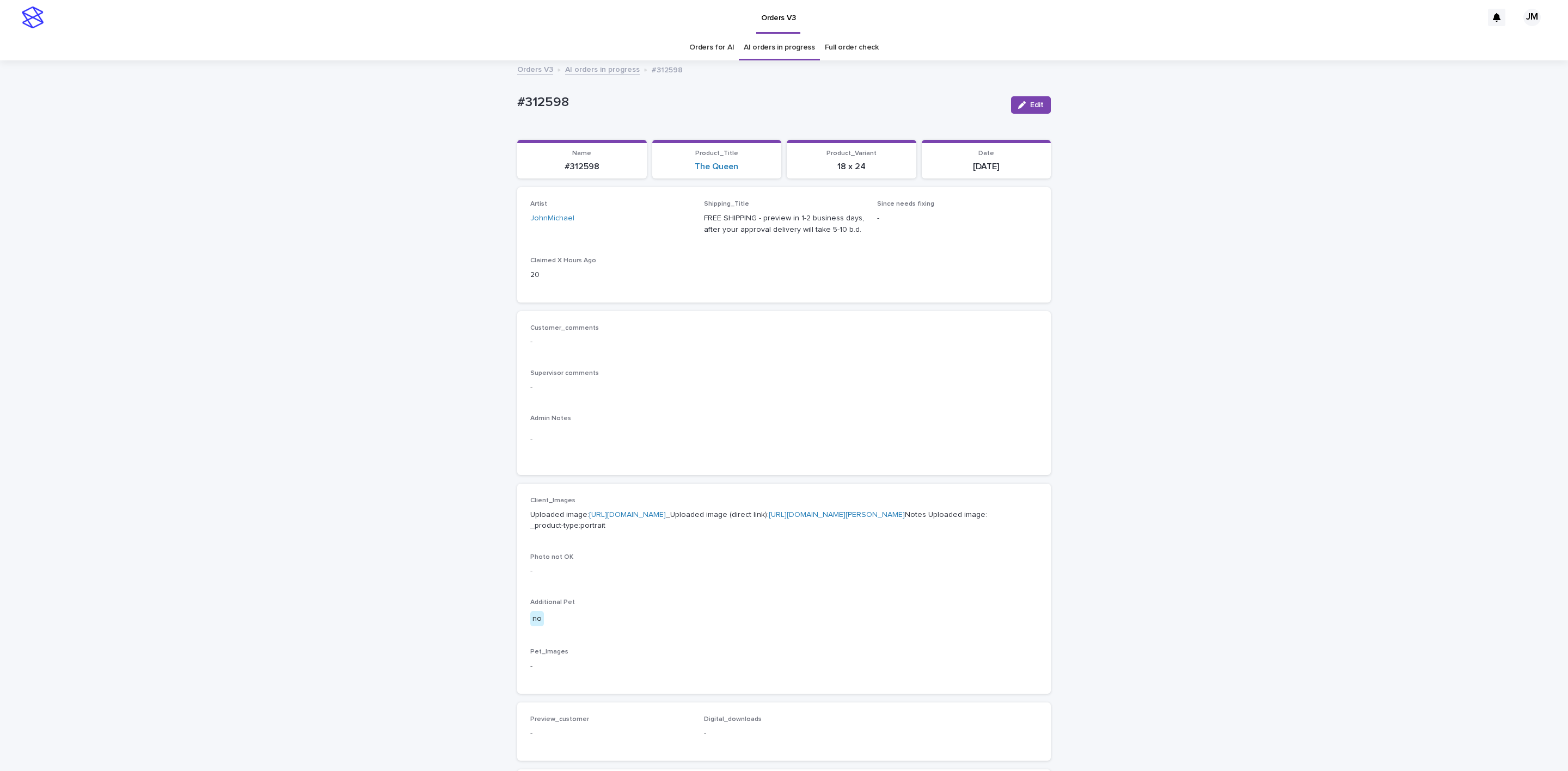
click at [775, 519] on link "[URL][DOMAIN_NAME][PERSON_NAME]" at bounding box center [836, 514] width 136 height 7
click at [769, 519] on link "[URL][DOMAIN_NAME][PERSON_NAME]" at bounding box center [836, 514] width 136 height 7
